Goal: Task Accomplishment & Management: Use online tool/utility

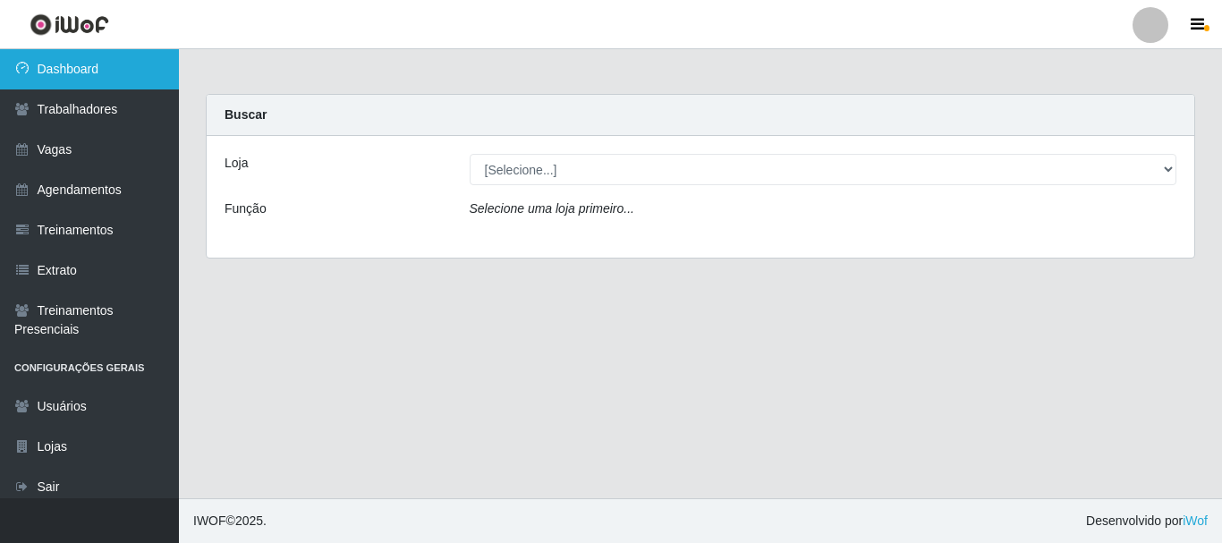
click at [99, 62] on link "Dashboard" at bounding box center [89, 69] width 179 height 40
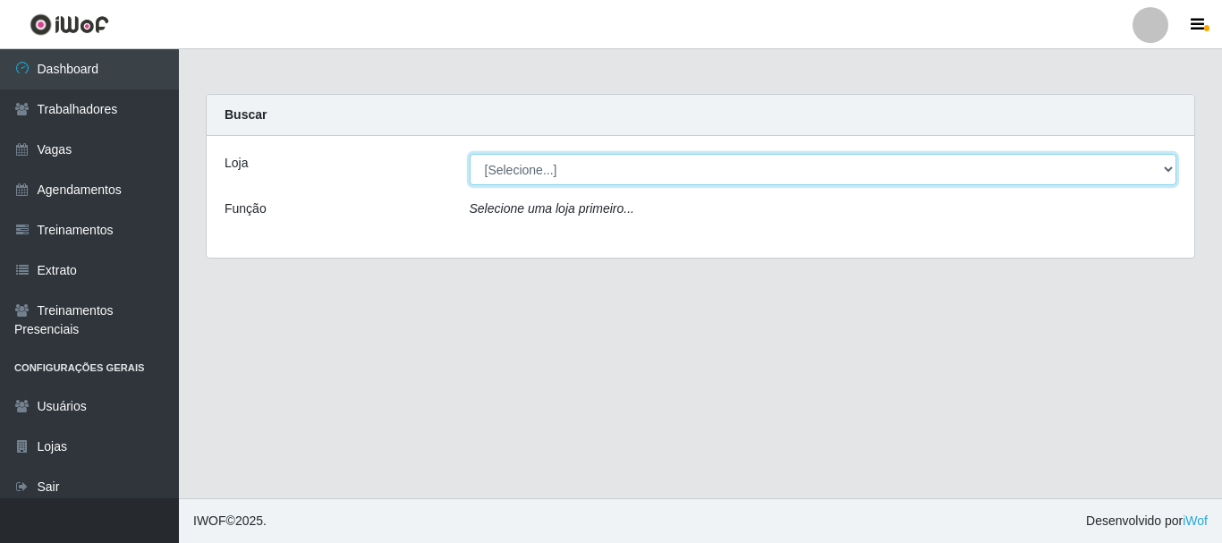
drag, startPoint x: 1165, startPoint y: 167, endPoint x: 956, endPoint y: 157, distance: 209.6
click at [1165, 167] on select "[Selecione...] SuperFácil Atacado - [PERSON_NAME]" at bounding box center [824, 169] width 708 height 31
select select "399"
click at [470, 154] on select "[Selecione...] SuperFácil Atacado - [PERSON_NAME]" at bounding box center [824, 169] width 708 height 31
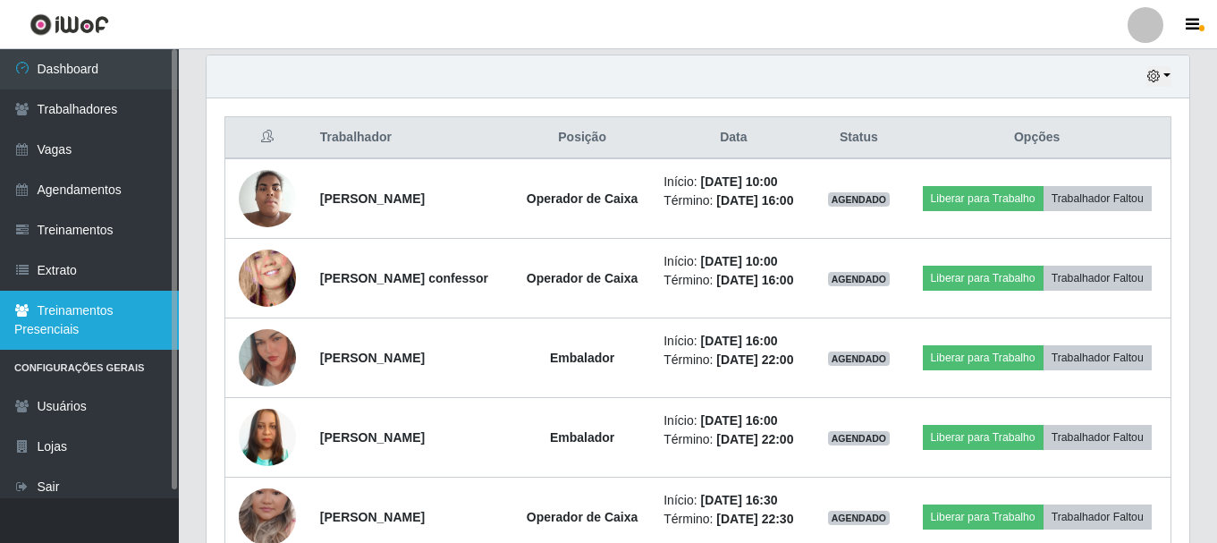
scroll to position [626, 0]
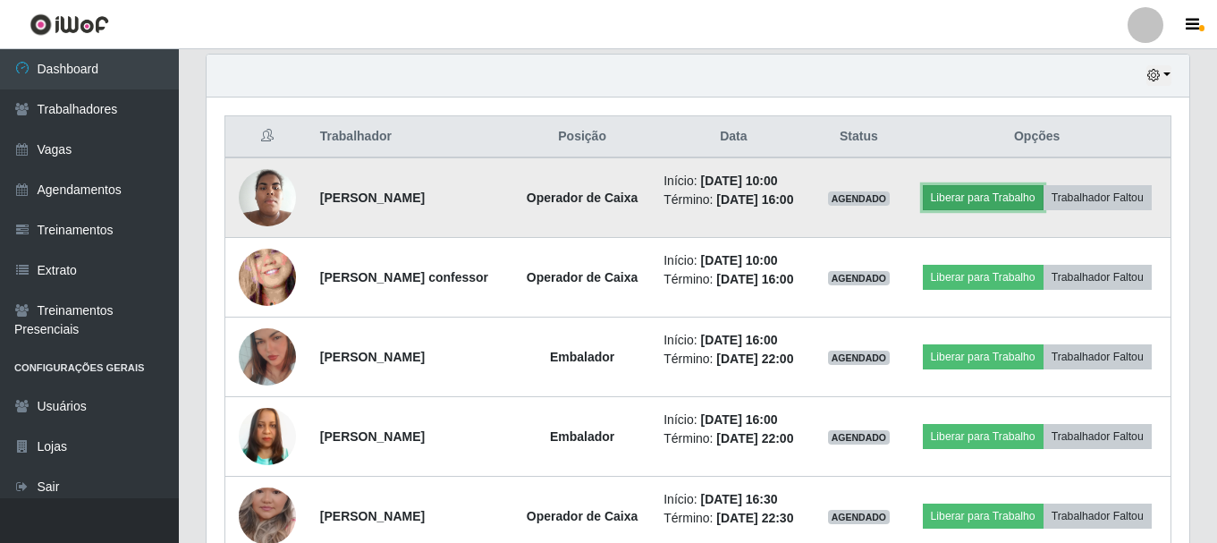
click at [1030, 192] on button "Liberar para Trabalho" at bounding box center [983, 197] width 121 height 25
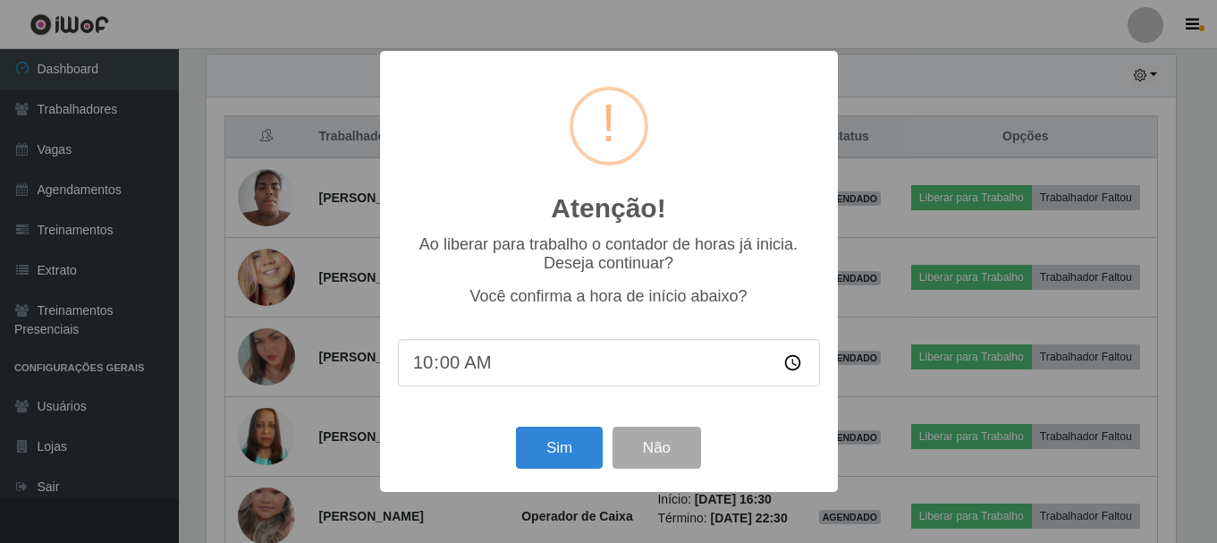
scroll to position [371, 974]
click at [581, 461] on button "Sim" at bounding box center [561, 448] width 87 height 42
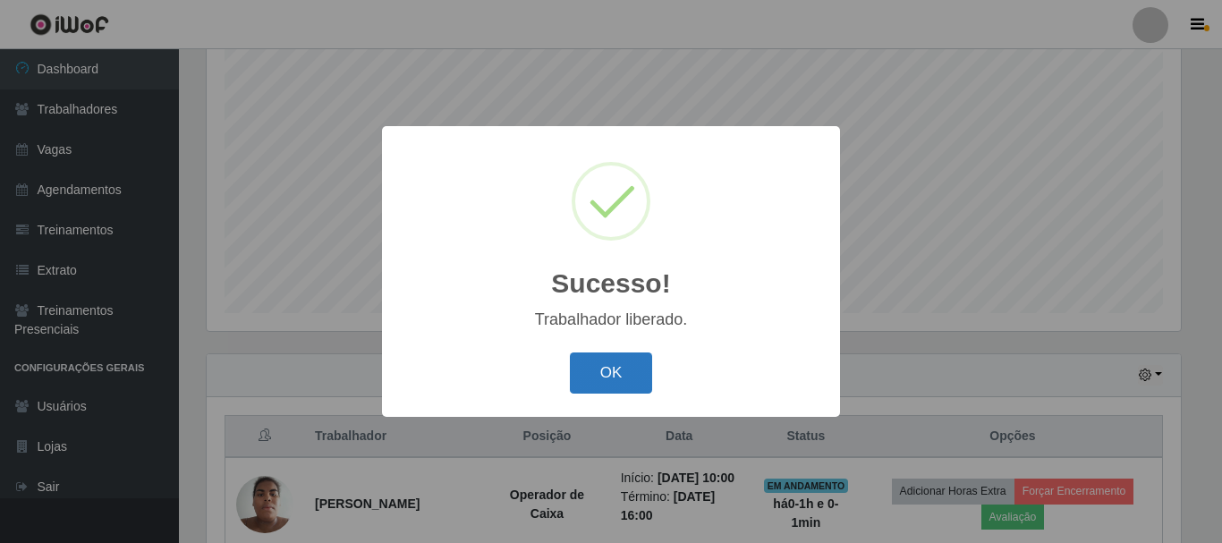
click at [618, 385] on button "OK" at bounding box center [611, 373] width 83 height 42
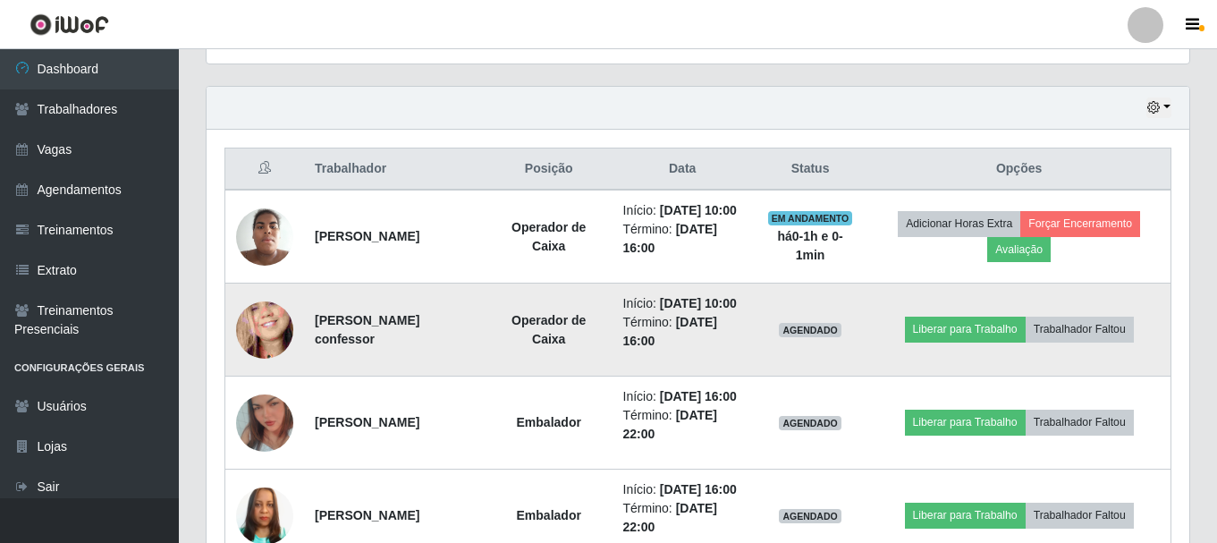
scroll to position [595, 0]
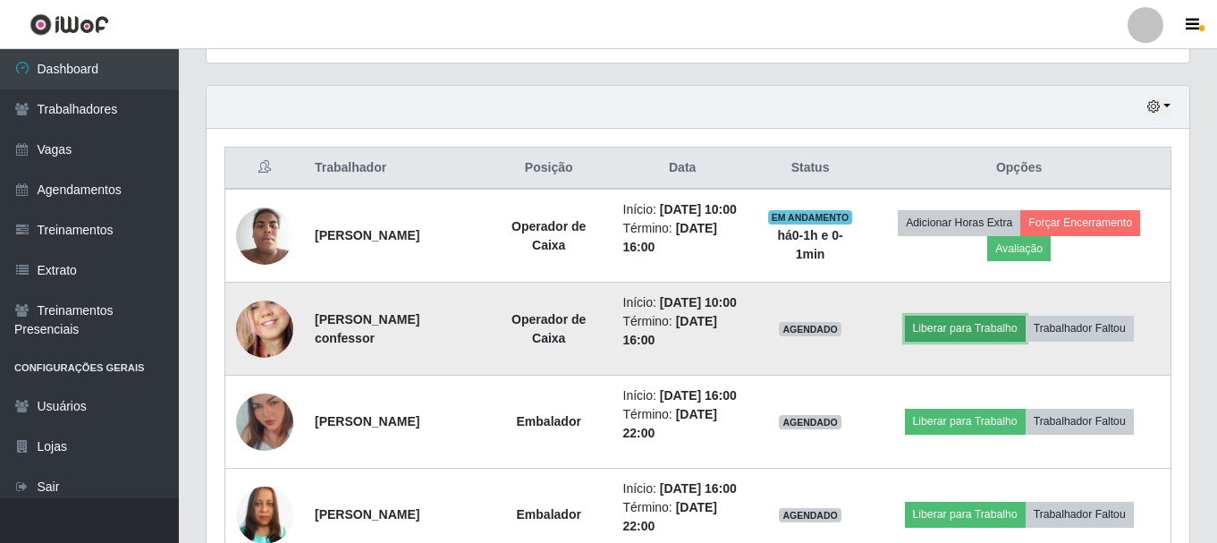
click at [1014, 341] on button "Liberar para Trabalho" at bounding box center [965, 328] width 121 height 25
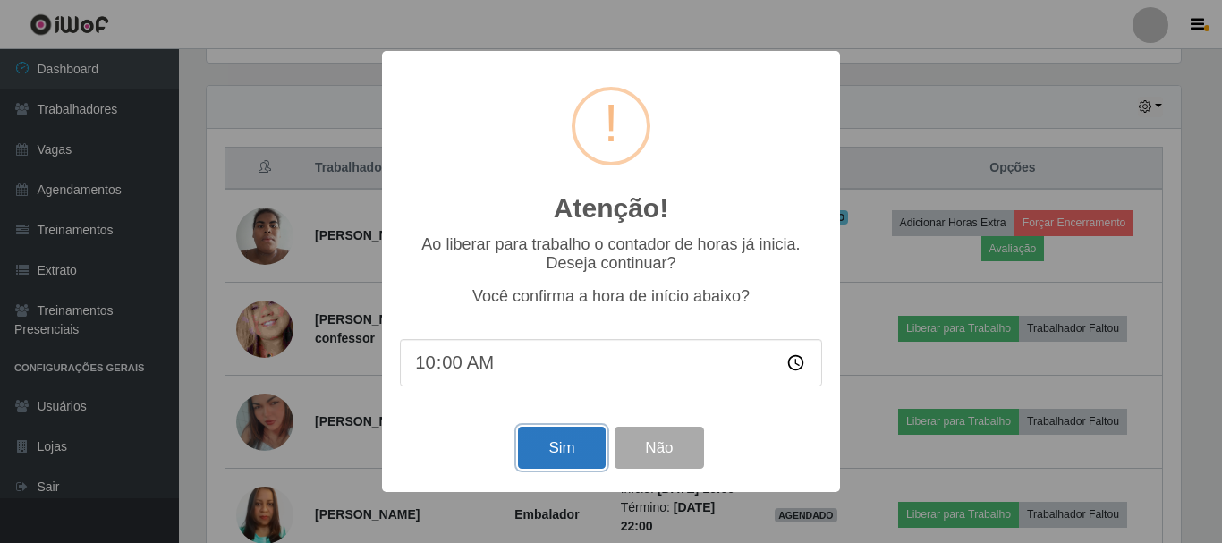
click at [571, 451] on button "Sim" at bounding box center [561, 448] width 87 height 42
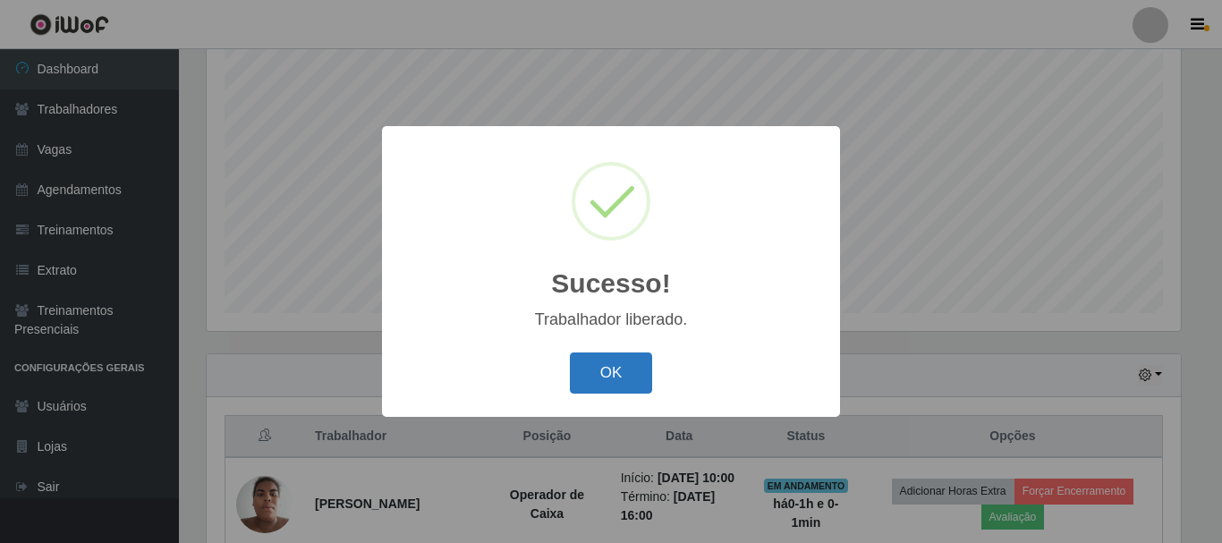
click at [593, 379] on button "OK" at bounding box center [611, 373] width 83 height 42
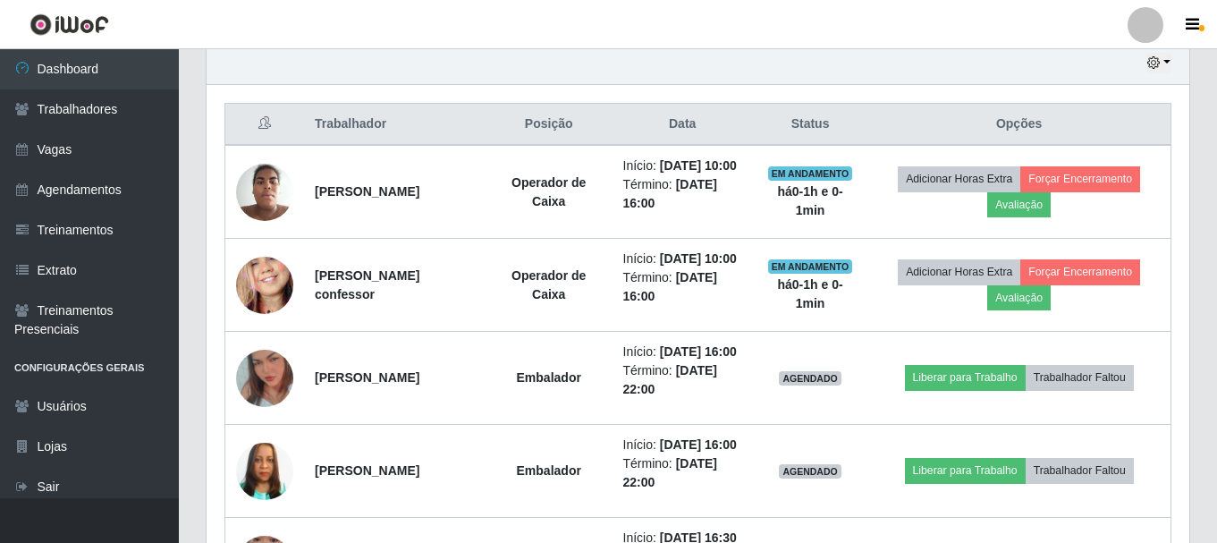
scroll to position [684, 0]
